Goal: Transaction & Acquisition: Purchase product/service

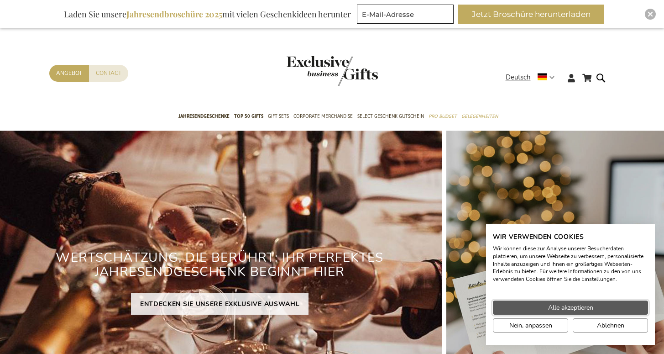
click at [548, 306] on span "Alle akzeptieren" at bounding box center [570, 308] width 45 height 10
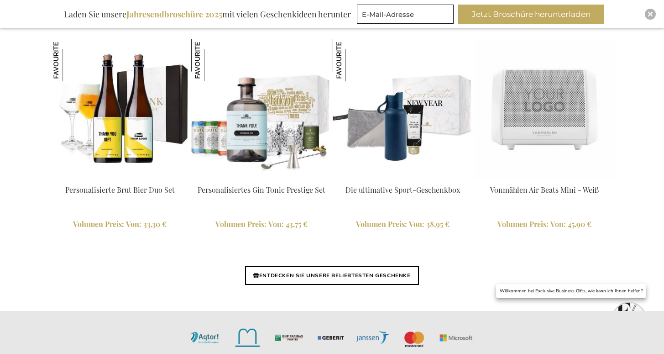
scroll to position [2144, 0]
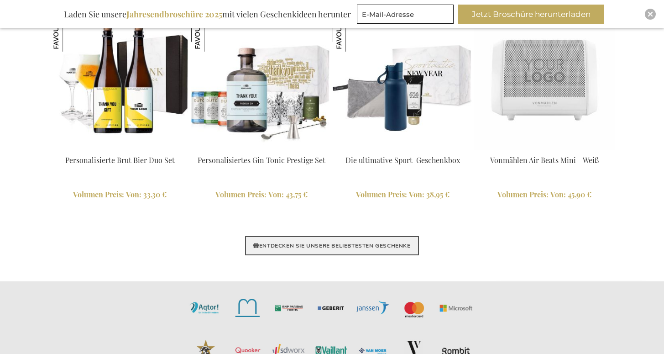
click at [334, 246] on link "ENTDECKEN SIE UNSERE BELIEBTESTEN GESCHENKE" at bounding box center [331, 245] width 173 height 19
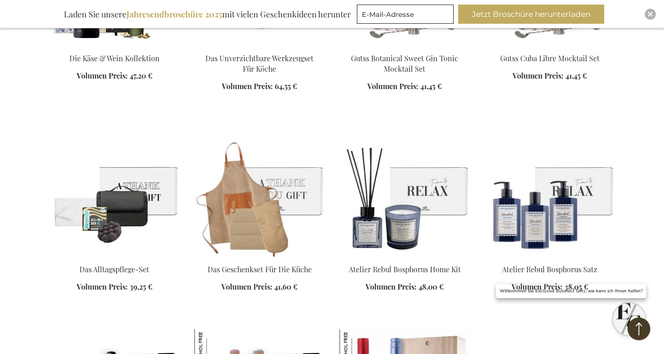
scroll to position [1216, 0]
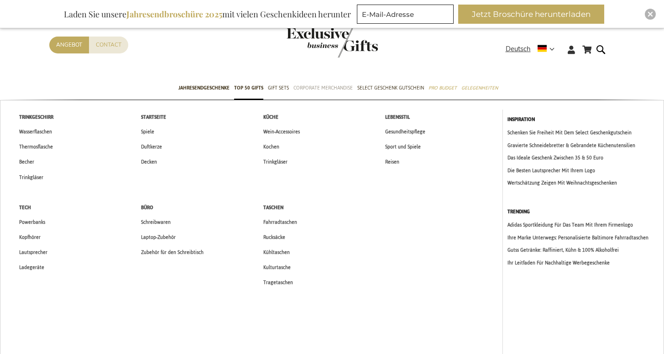
click at [334, 89] on span "Corporate Merchandise" at bounding box center [323, 88] width 59 height 10
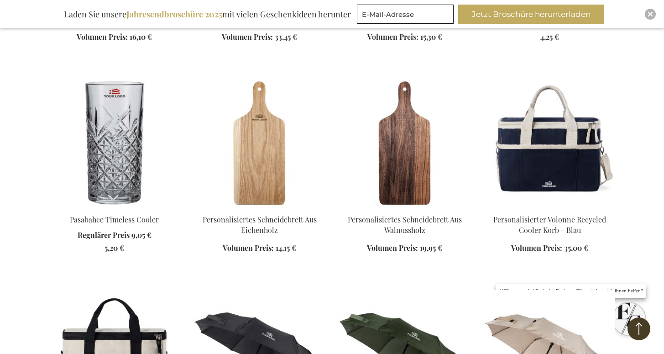
scroll to position [778, 0]
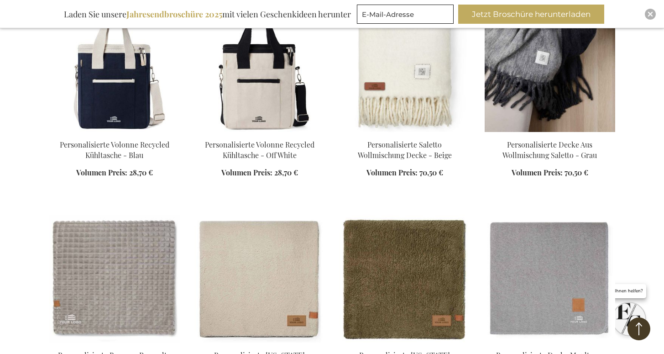
scroll to position [1441, 0]
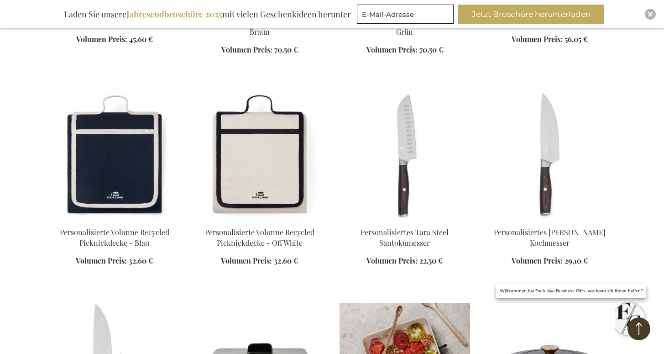
scroll to position [1950, 0]
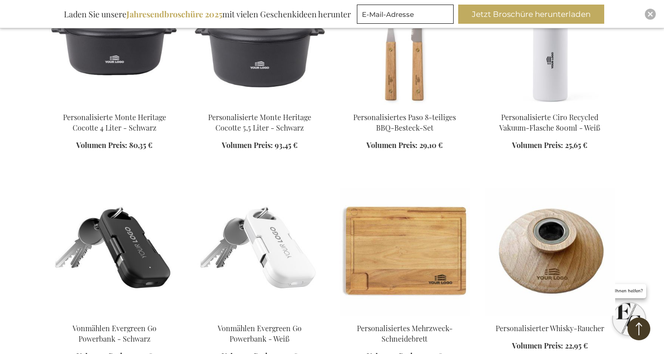
scroll to position [2581, 0]
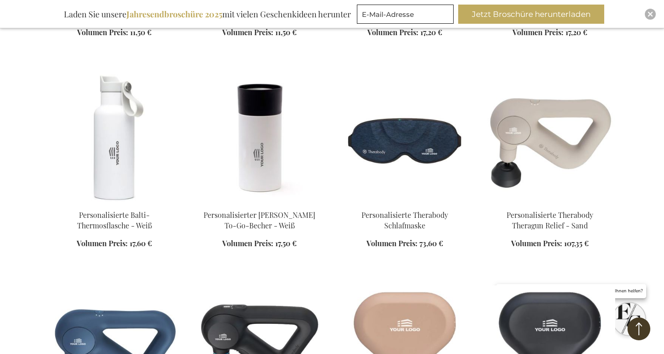
scroll to position [3325, 0]
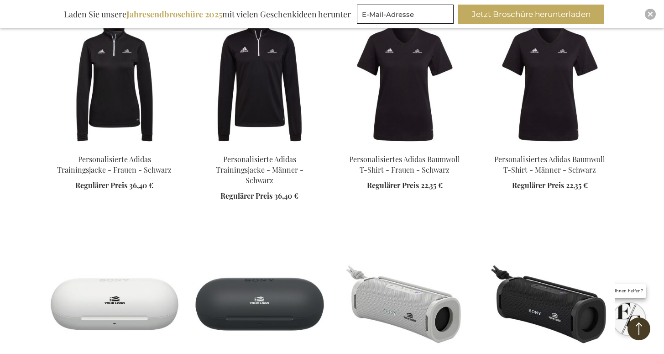
scroll to position [4287, 0]
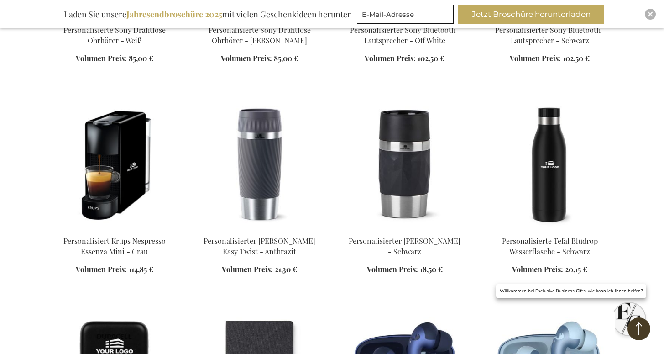
scroll to position [4565, 0]
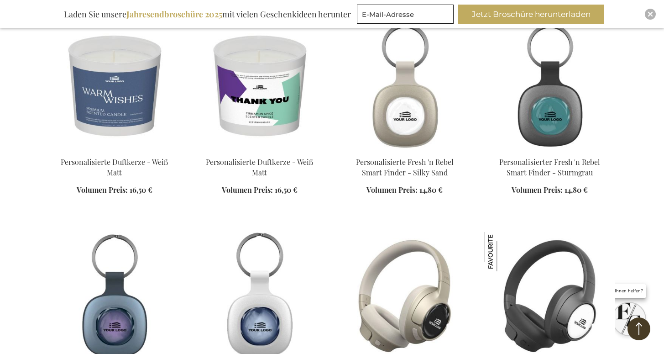
scroll to position [5302, 0]
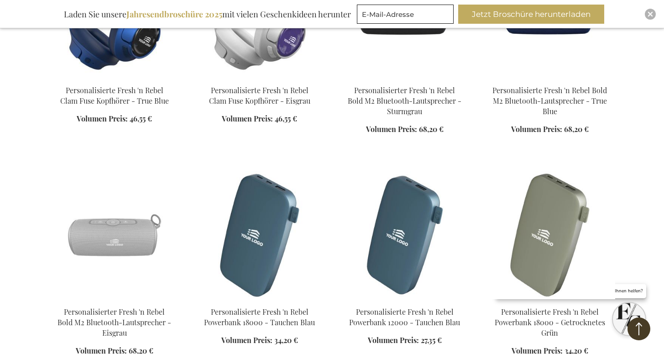
scroll to position [5806, 0]
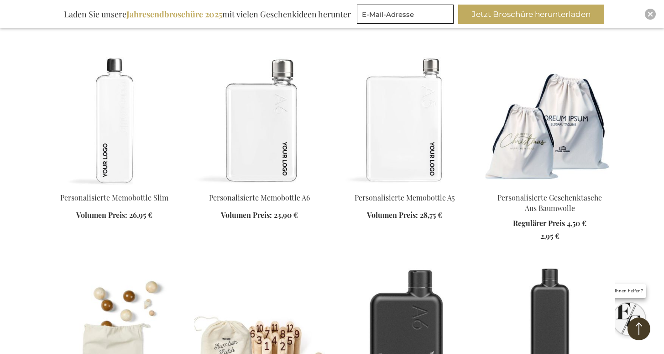
scroll to position [6433, 0]
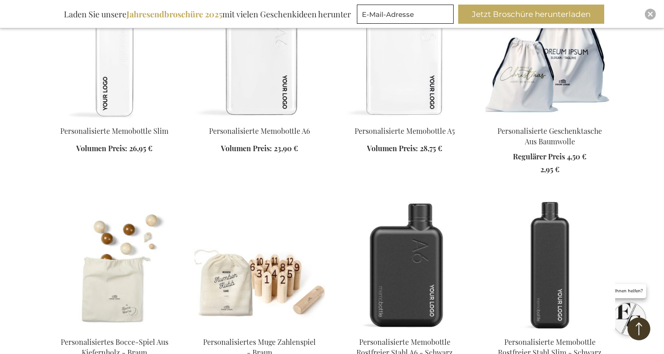
scroll to position [6632, 0]
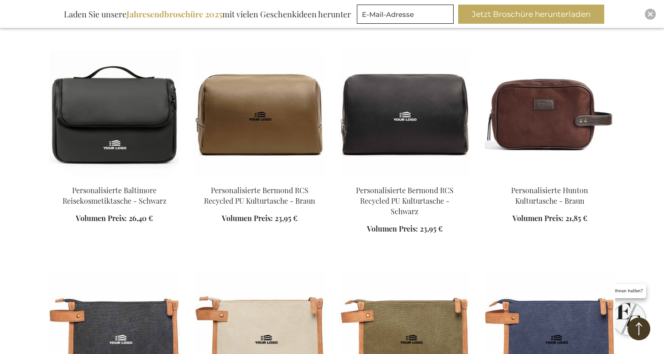
scroll to position [7922, 0]
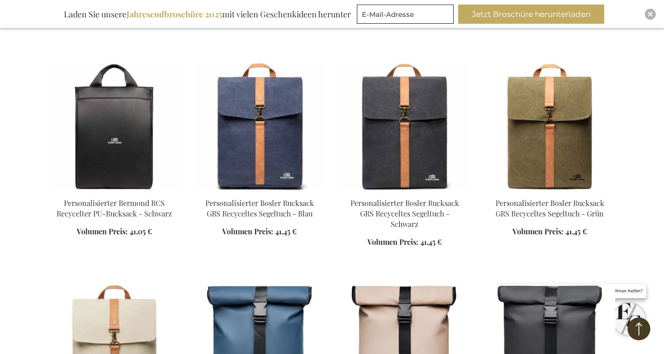
scroll to position [8420, 0]
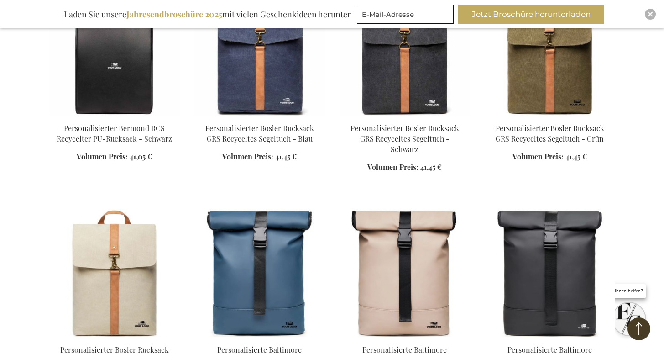
scroll to position [8619, 0]
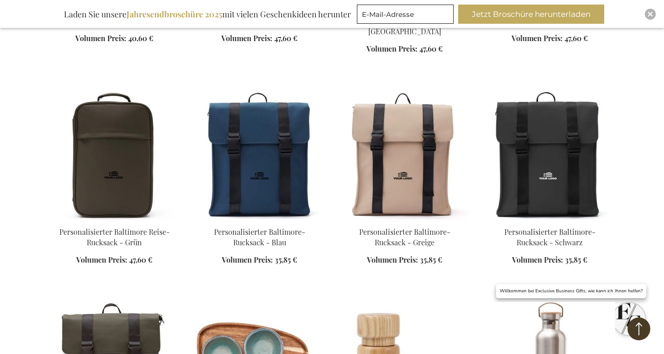
scroll to position [9028, 0]
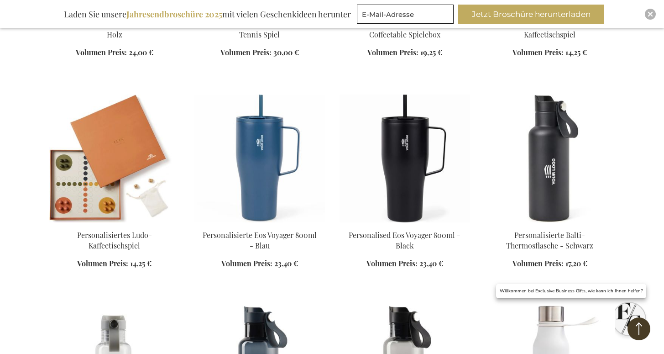
scroll to position [9703, 0]
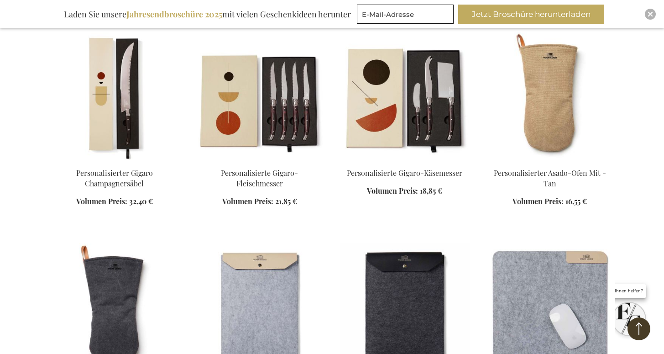
scroll to position [12221, 0]
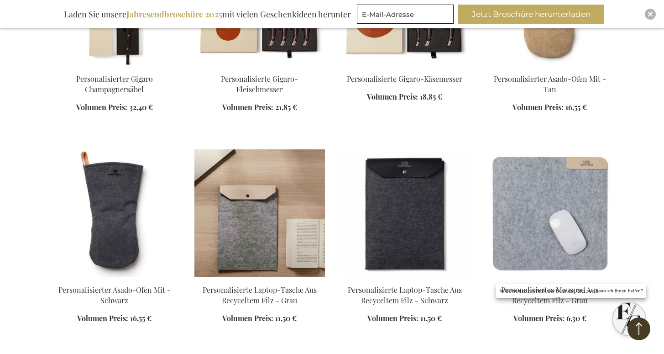
click at [297, 149] on img at bounding box center [259, 213] width 131 height 128
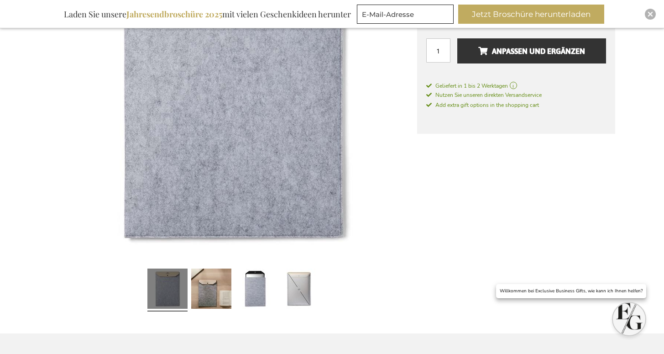
scroll to position [303, 0]
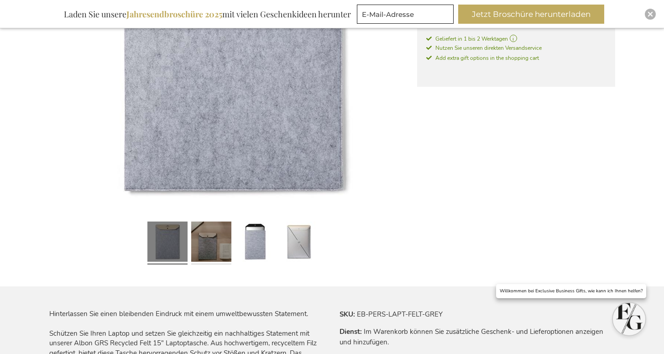
click at [208, 236] on link at bounding box center [211, 243] width 40 height 50
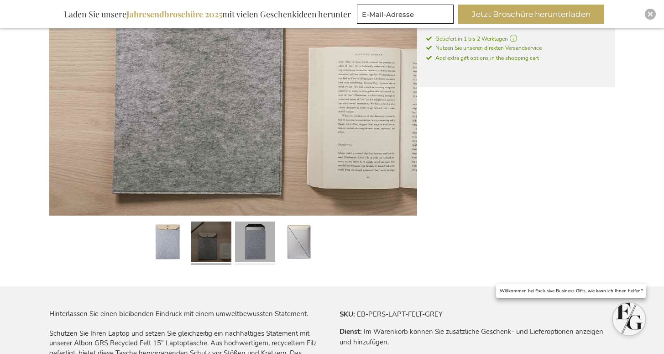
click at [248, 241] on link at bounding box center [255, 243] width 40 height 50
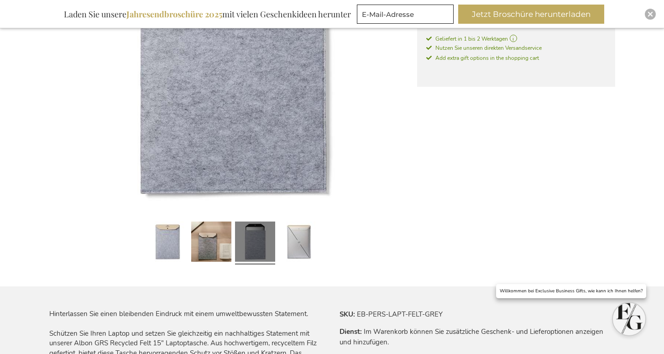
scroll to position [191, 0]
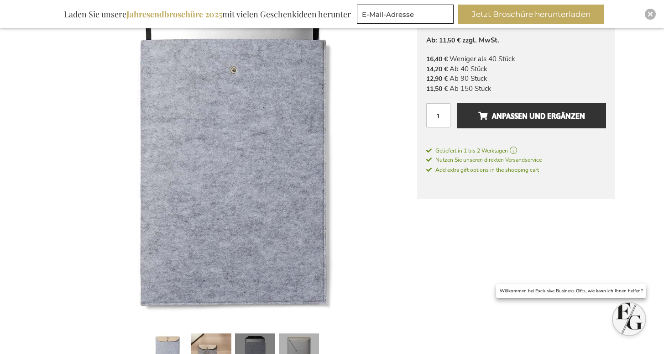
click at [298, 342] on link at bounding box center [299, 355] width 40 height 50
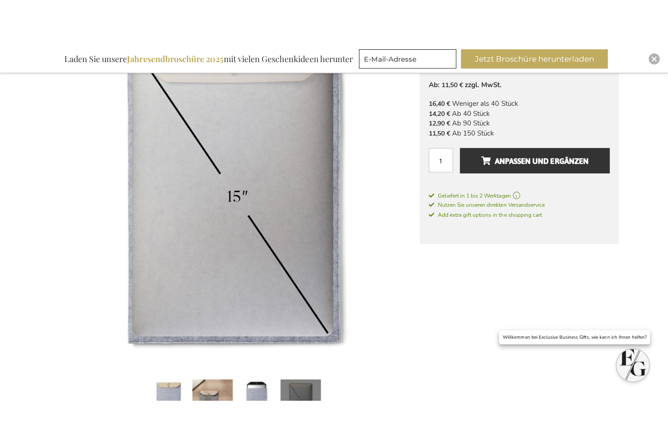
scroll to position [239, 0]
